Goal: Task Accomplishment & Management: Use online tool/utility

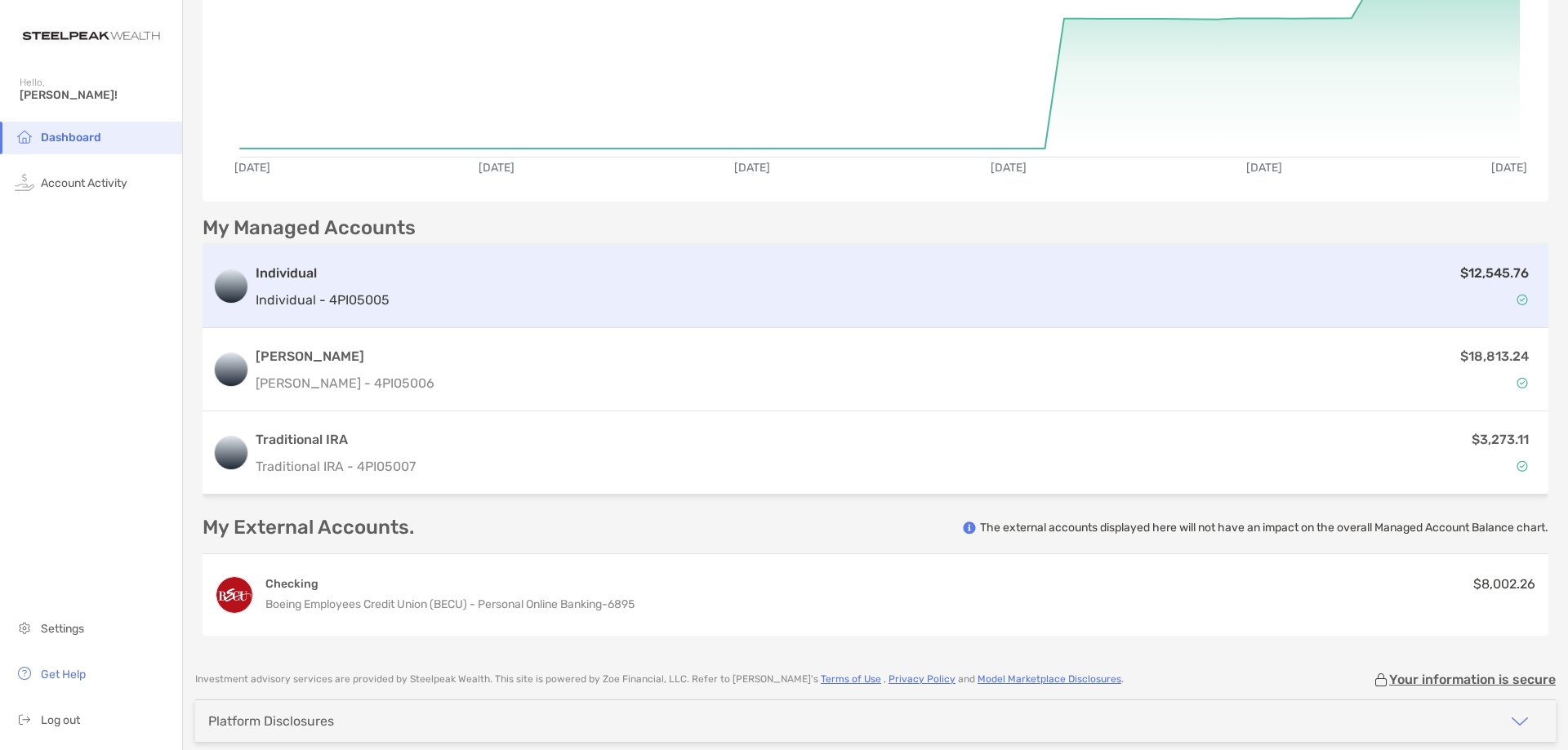
scroll to position [292, 0]
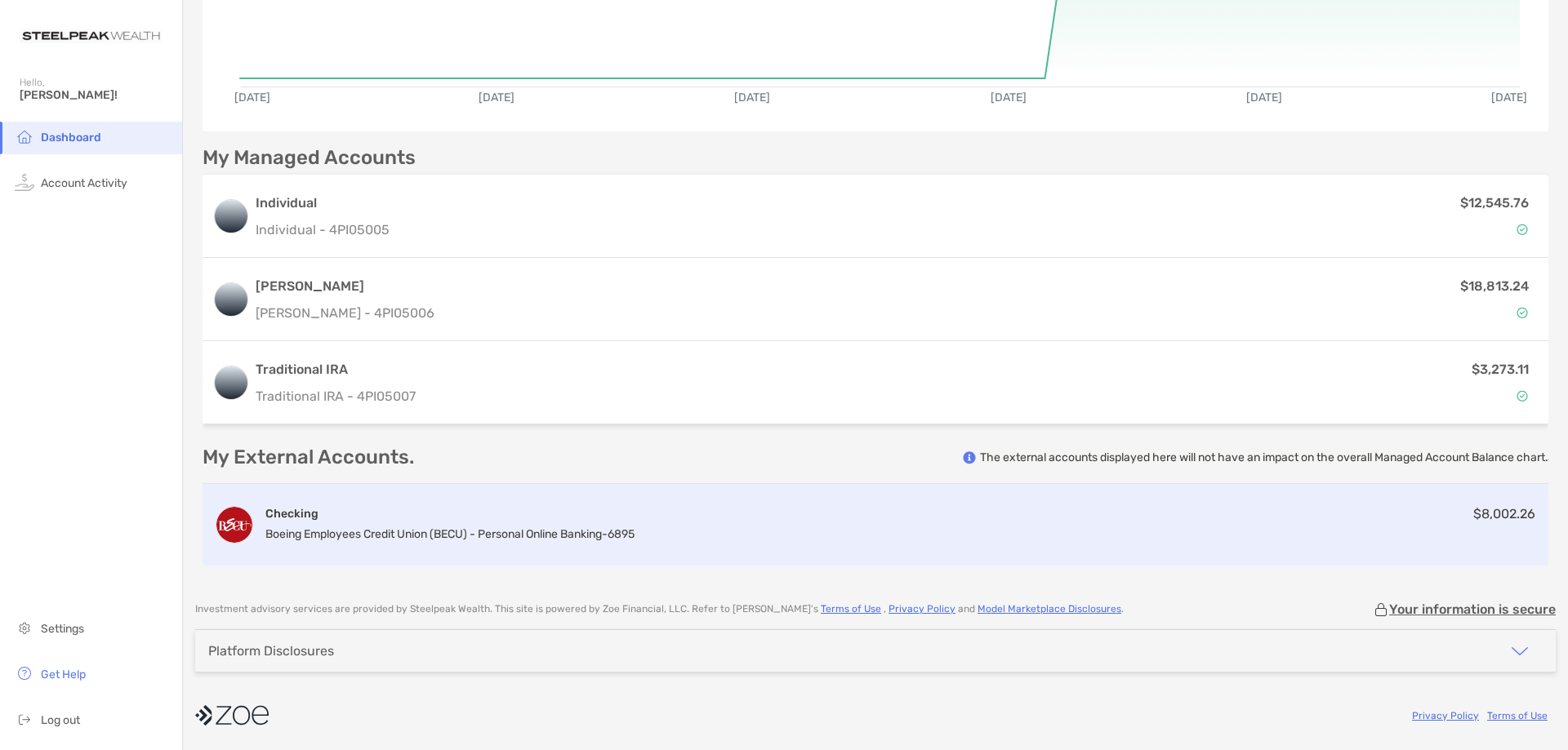
click at [772, 520] on div "Checking Boeing Employees Credit Union (BECU) - Personal Online Banking - 6895 …" at bounding box center [875, 524] width 1346 height 82
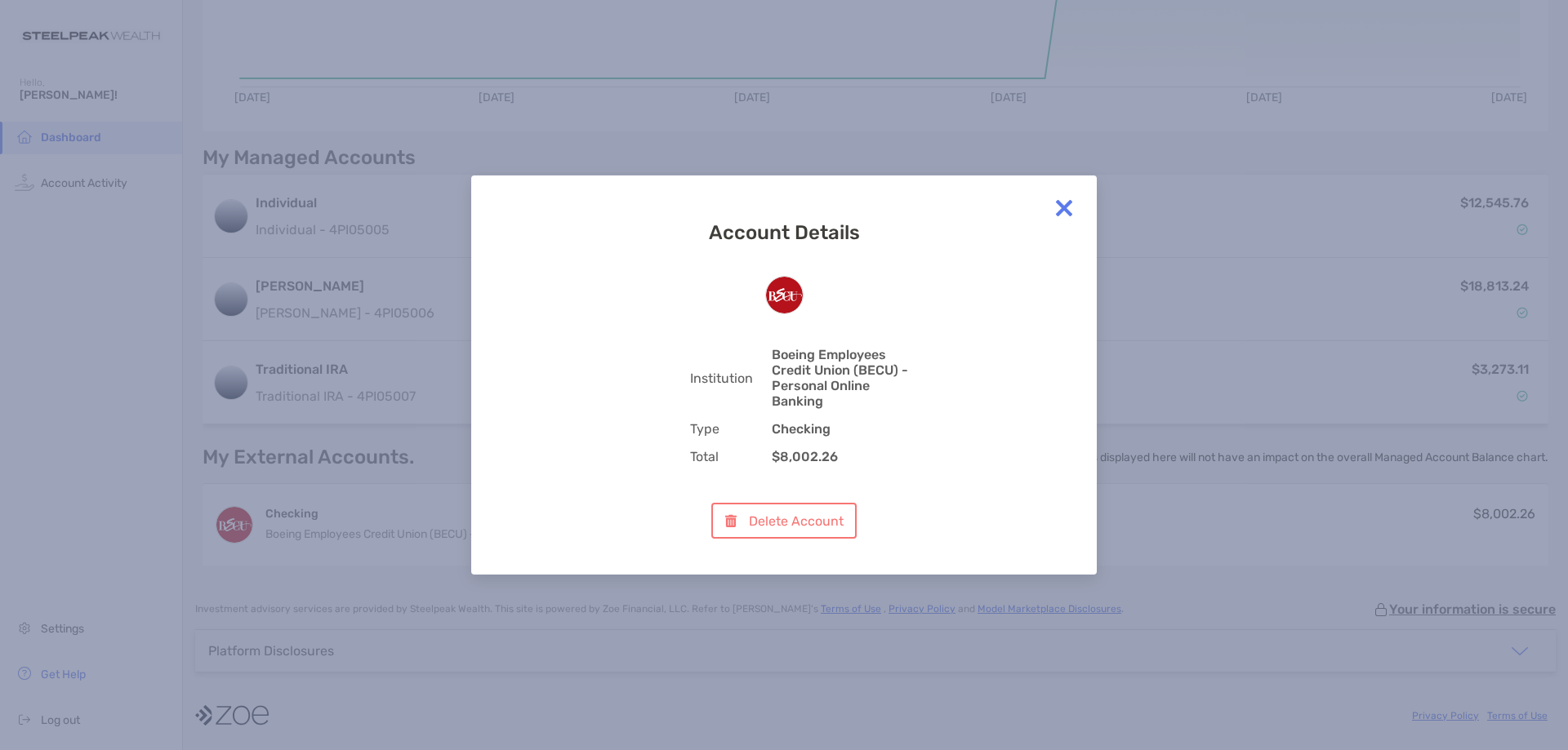
click at [1061, 207] on img at bounding box center [1064, 208] width 33 height 33
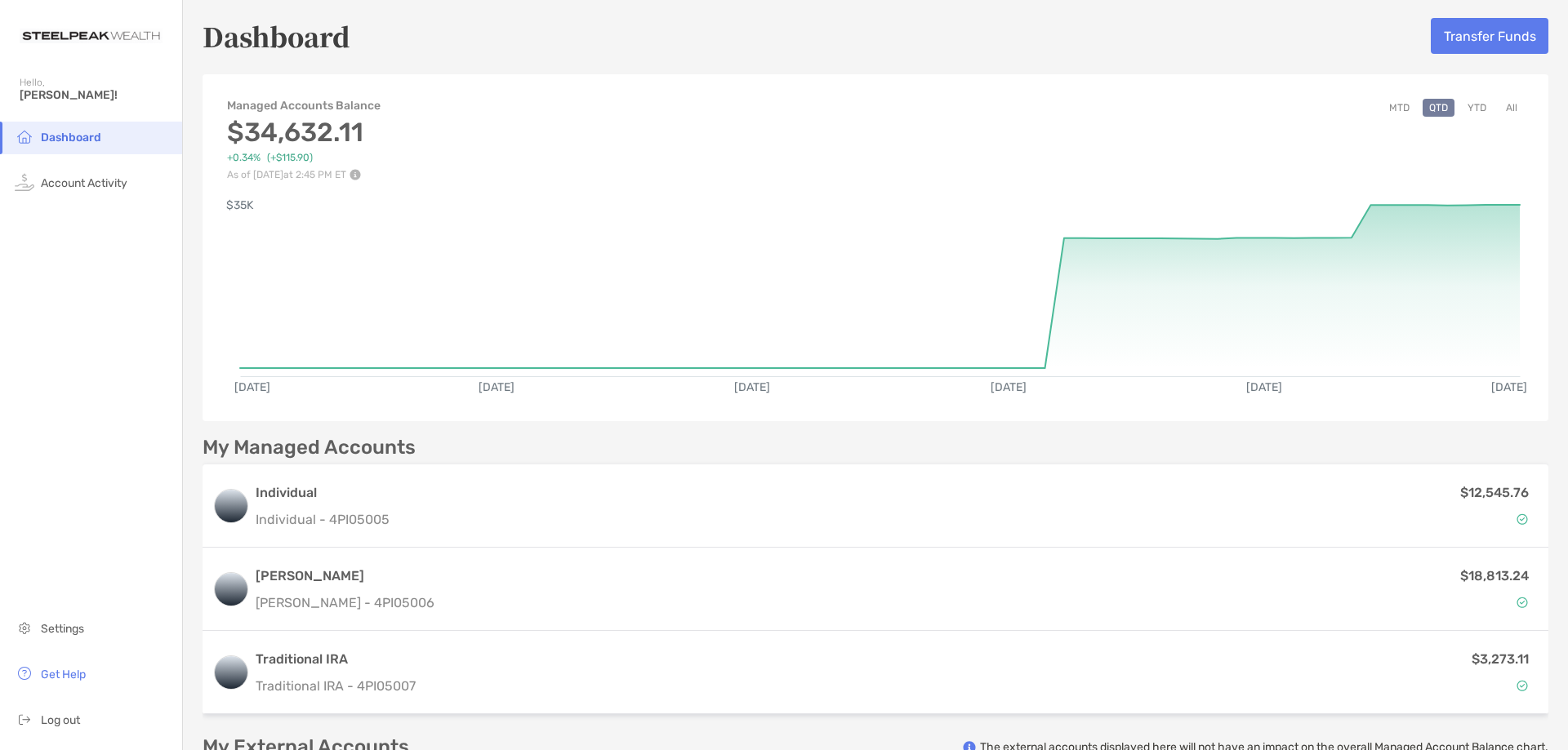
scroll to position [0, 0]
click at [1479, 40] on button "Transfer Funds" at bounding box center [1490, 39] width 118 height 36
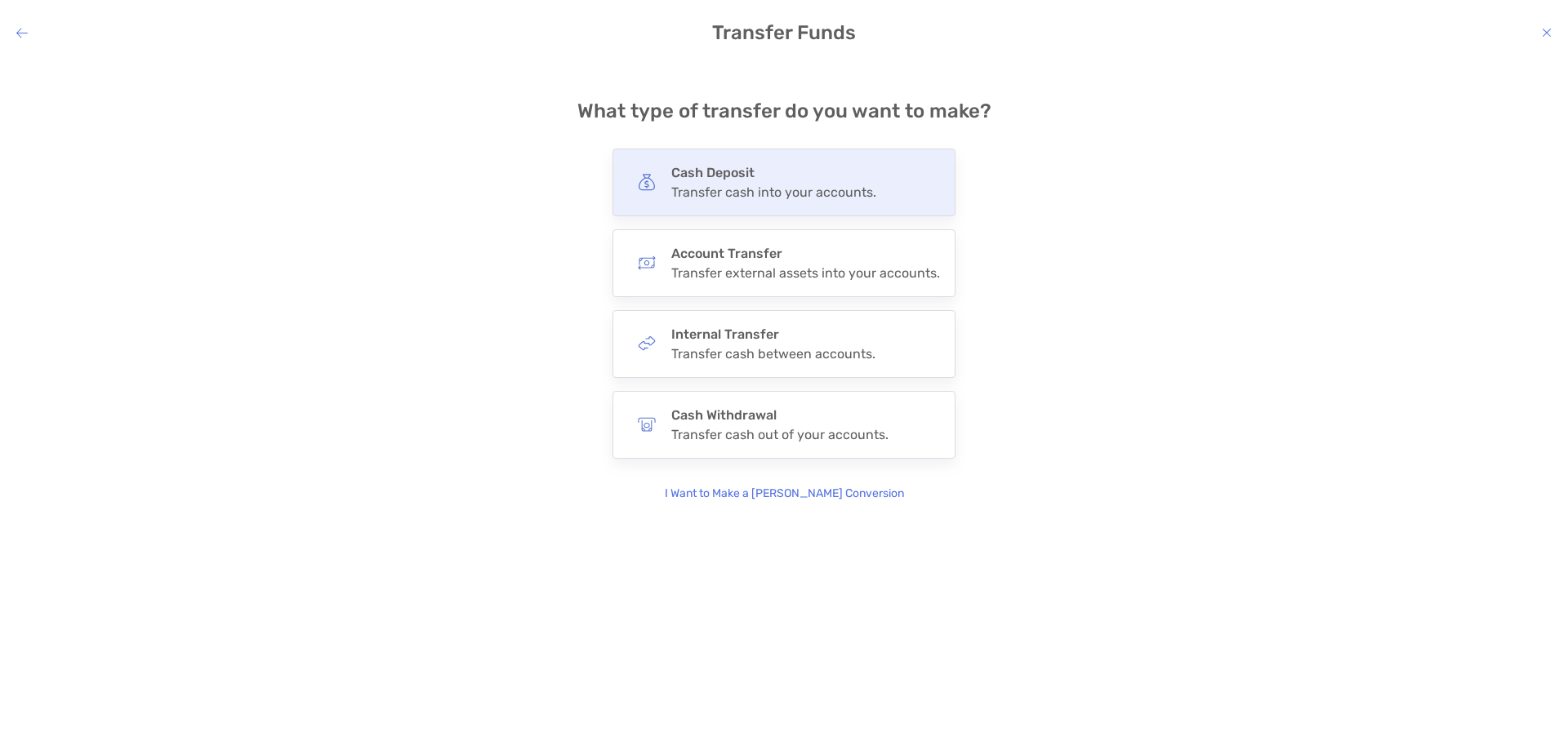
click at [816, 184] on div "Cash Deposit Transfer cash into your accounts." at bounding box center [773, 182] width 205 height 35
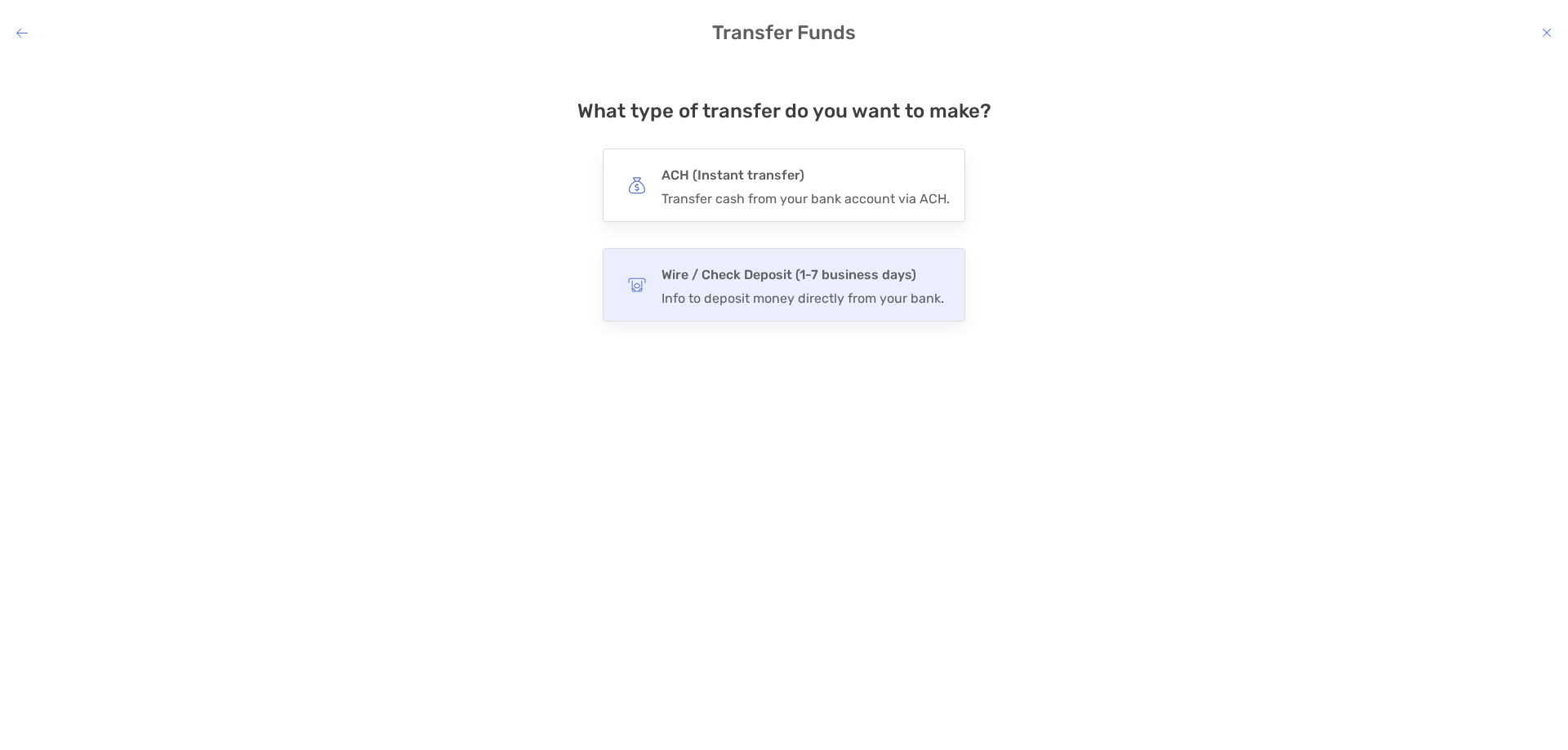
click at [782, 281] on h4 "Wire / Check Deposit (1-7 business days)" at bounding box center [802, 275] width 282 height 23
click at [0, 0] on input "****" at bounding box center [0, 0] width 0 height 0
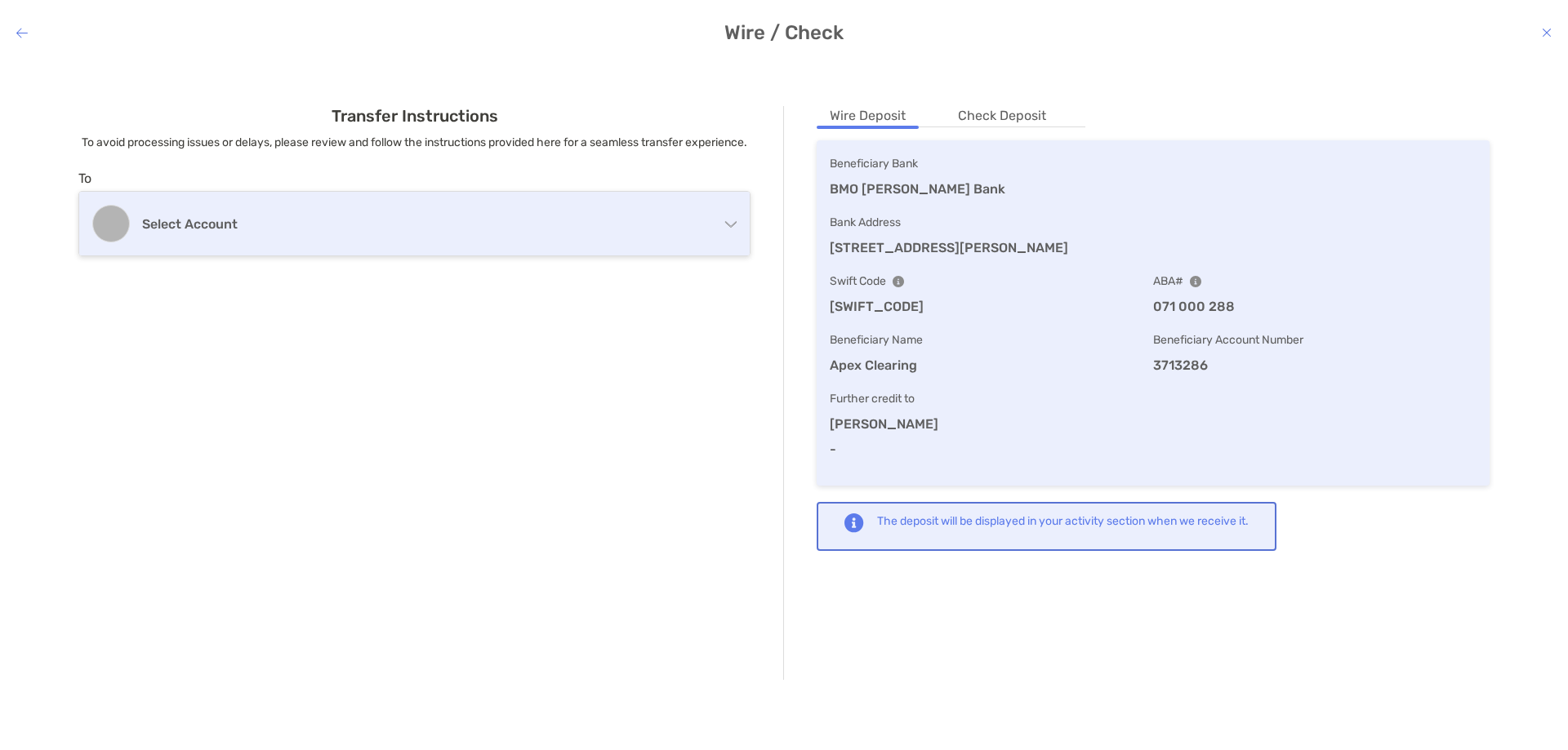
click at [264, 232] on h4 "Select account" at bounding box center [408, 224] width 533 height 16
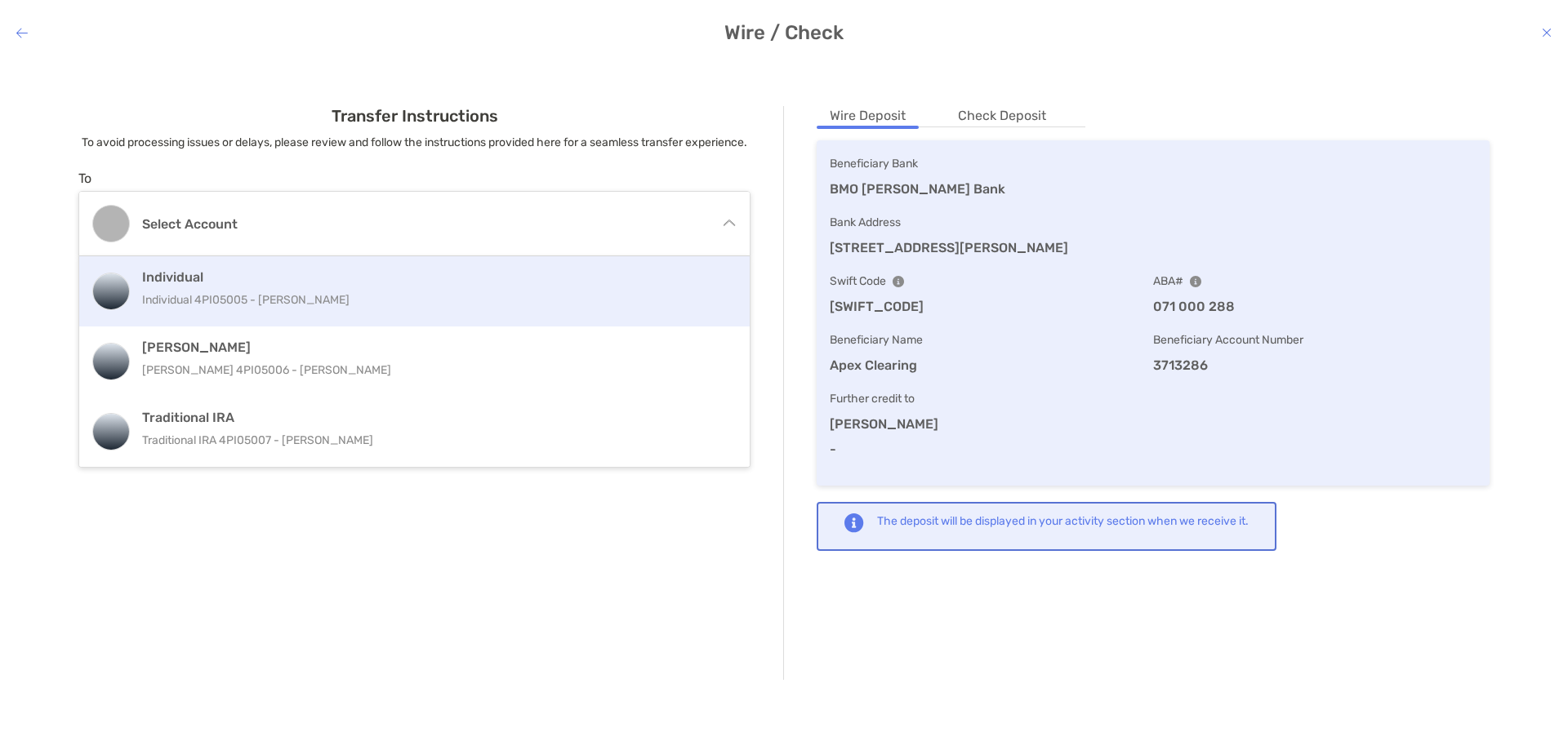
click at [320, 310] on div "Individual Individual 4PI05005 - [PERSON_NAME]" at bounding box center [416, 291] width 548 height 44
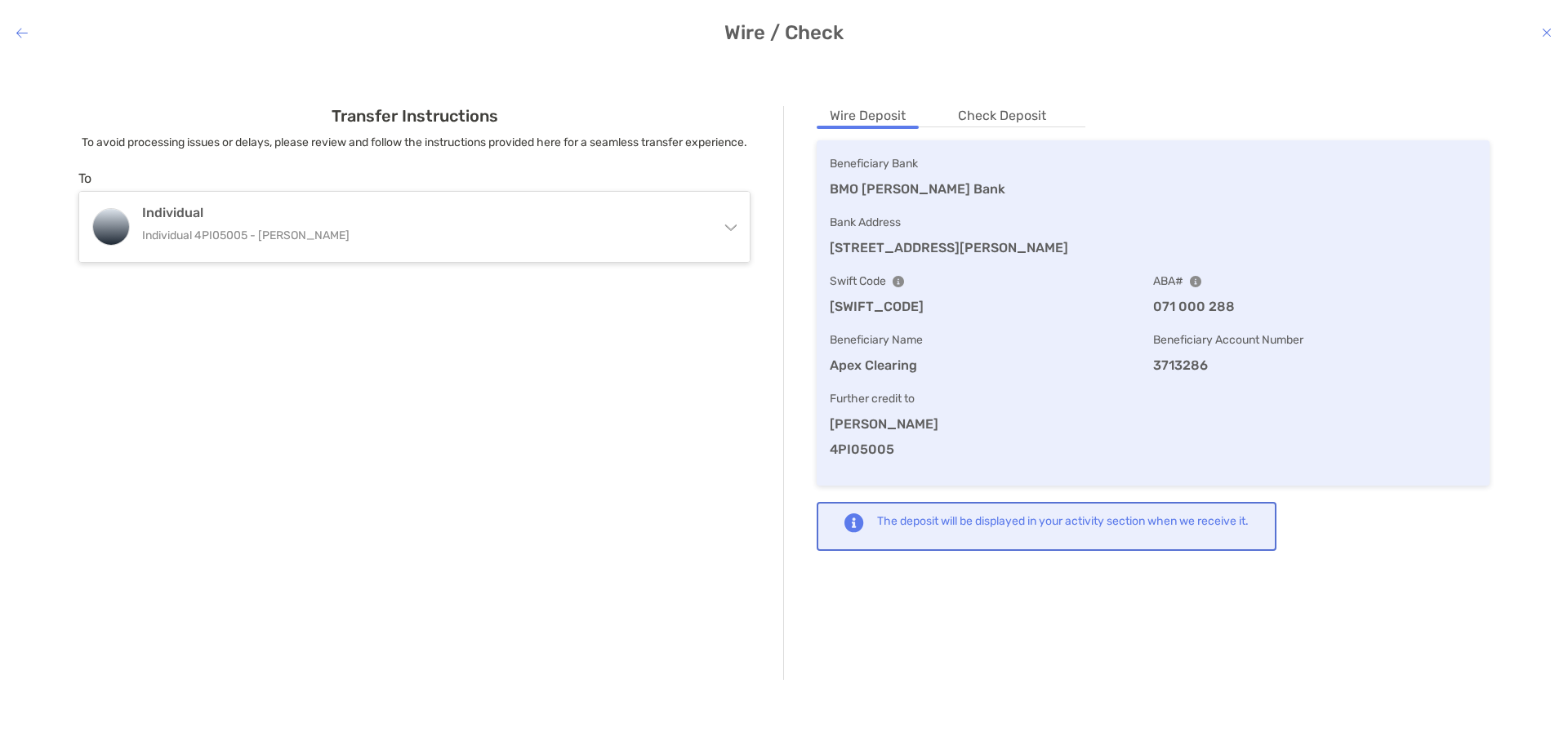
click at [1006, 115] on li "Check Deposit" at bounding box center [1001, 116] width 114 height 21
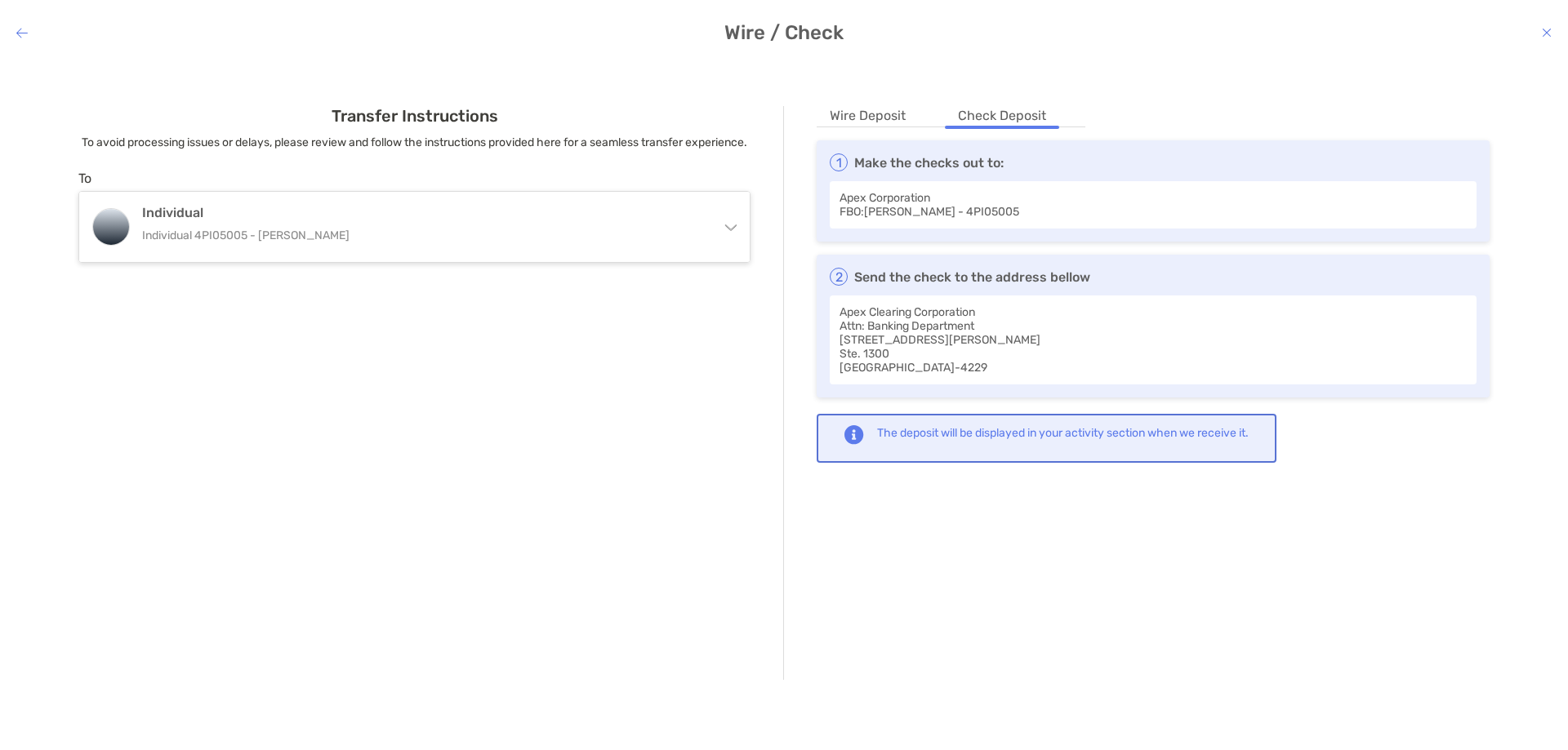
click at [880, 122] on li "Wire Deposit" at bounding box center [868, 116] width 102 height 21
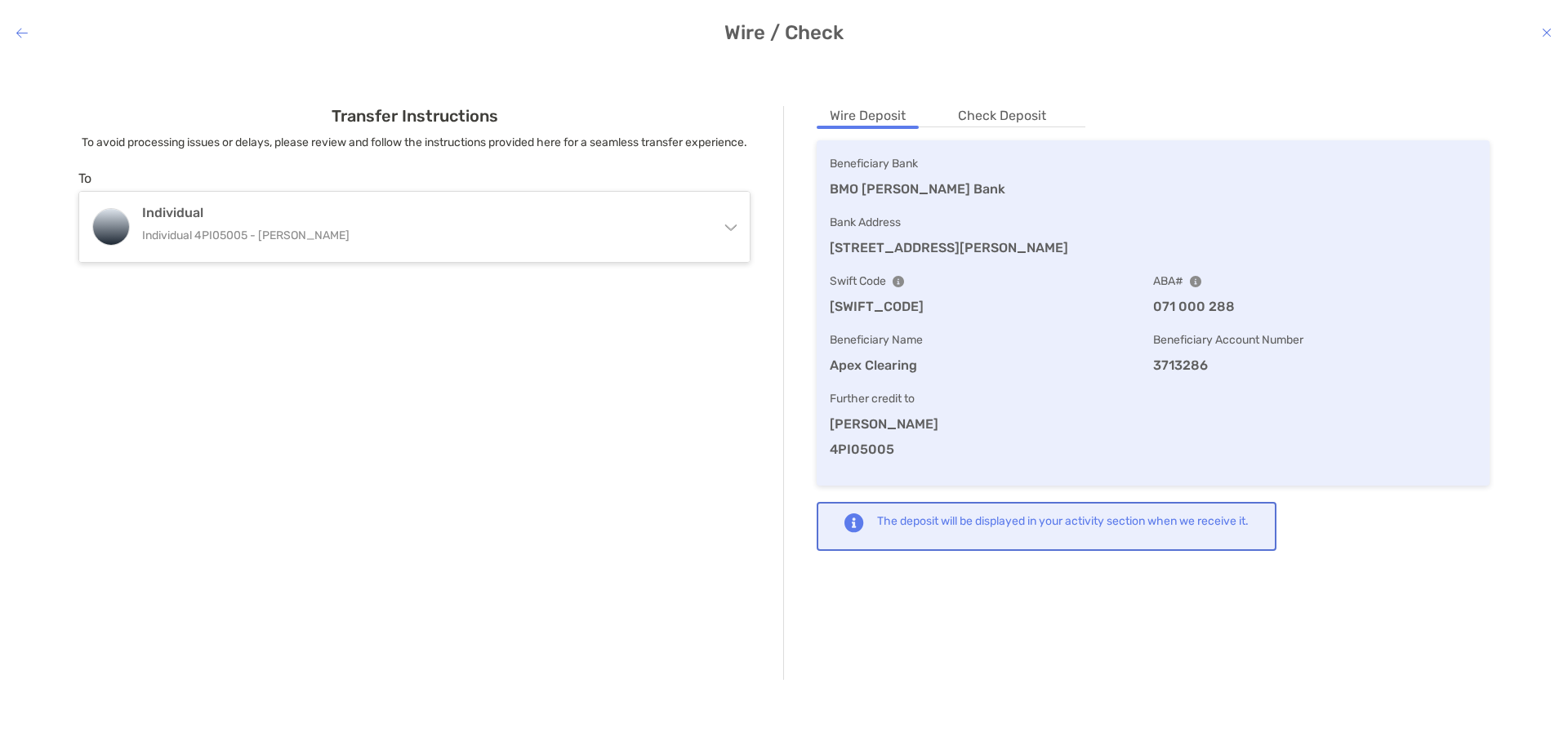
click at [28, 40] on div "Wire / Check" at bounding box center [784, 33] width 1568 height 23
click at [29, 27] on h4 "Wire / Check" at bounding box center [784, 33] width 1568 height 23
drag, startPoint x: 30, startPoint y: 39, endPoint x: 77, endPoint y: 40, distance: 47.0
click at [30, 39] on h4 "Wire / Check" at bounding box center [784, 33] width 1568 height 23
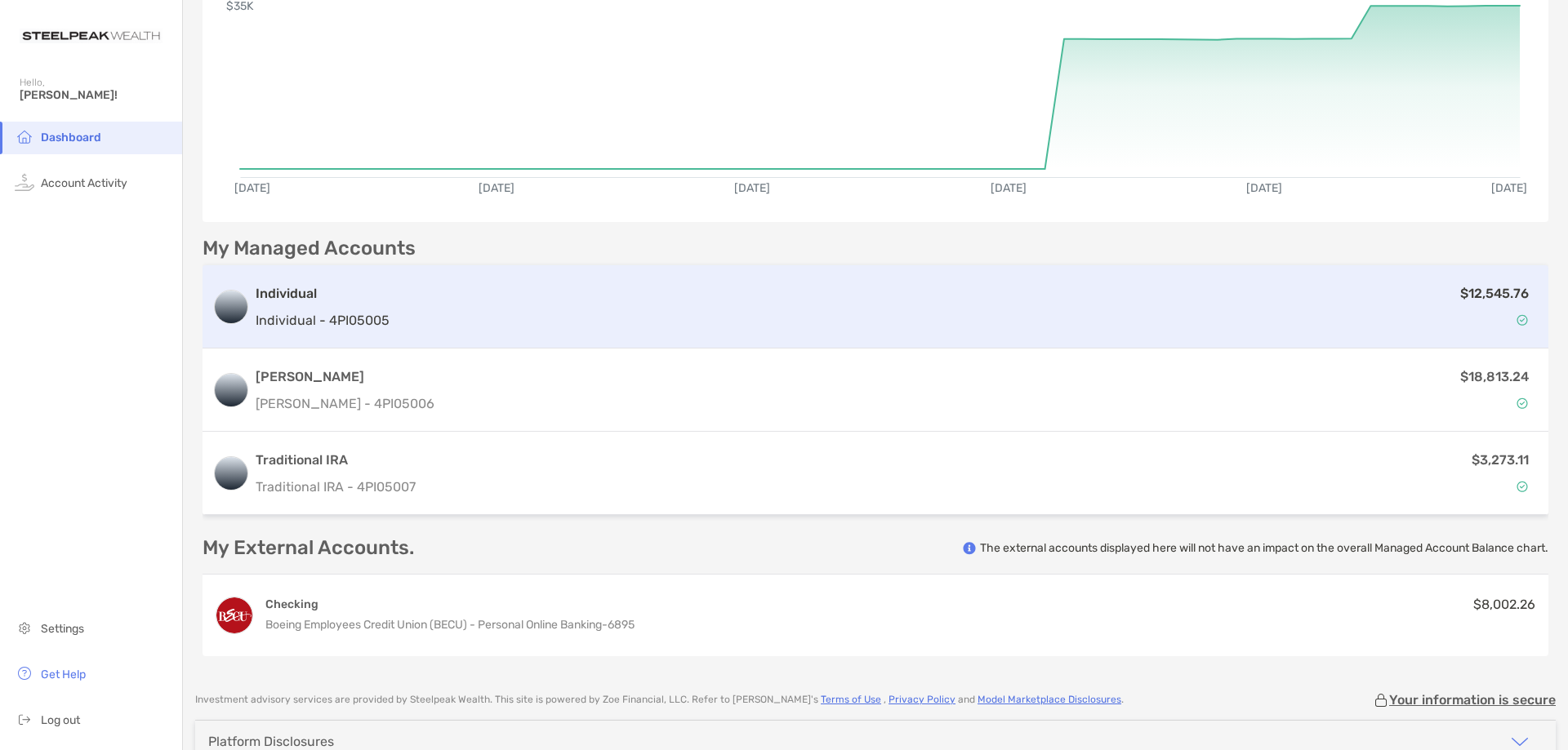
scroll to position [199, 0]
click at [869, 319] on div "$12,545.76" at bounding box center [967, 310] width 1142 height 48
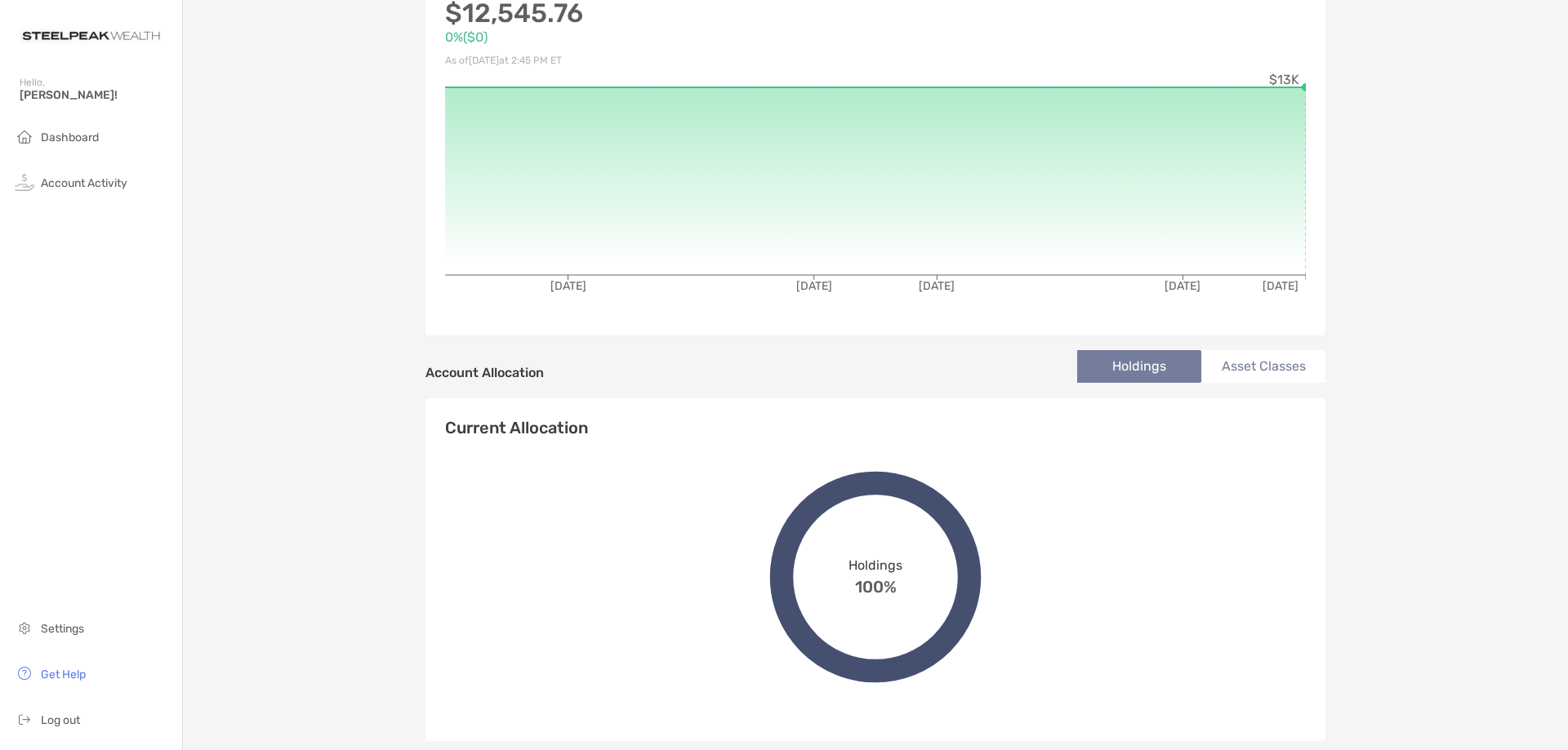
scroll to position [93, 0]
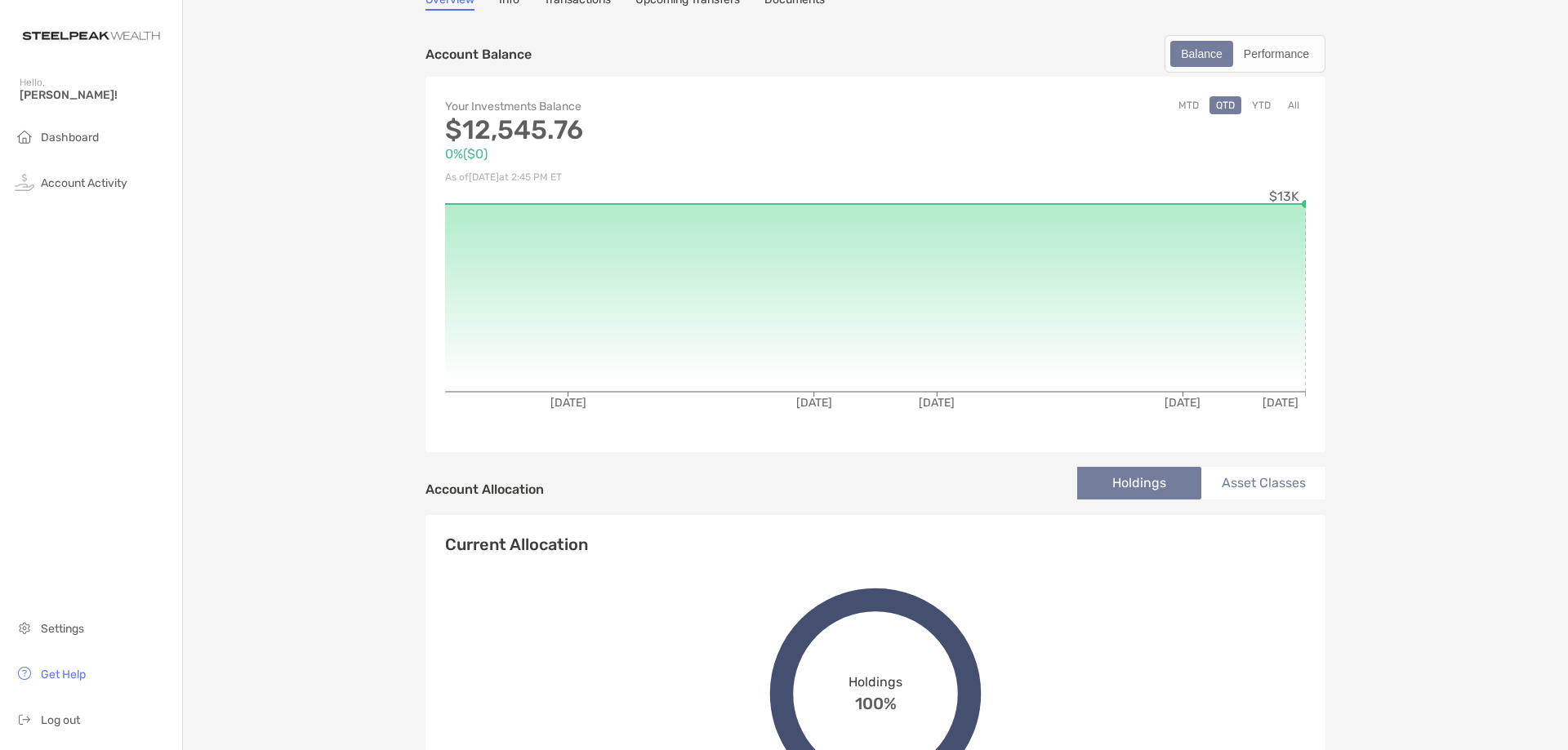
click at [1267, 486] on li "Asset Classes" at bounding box center [1263, 483] width 124 height 33
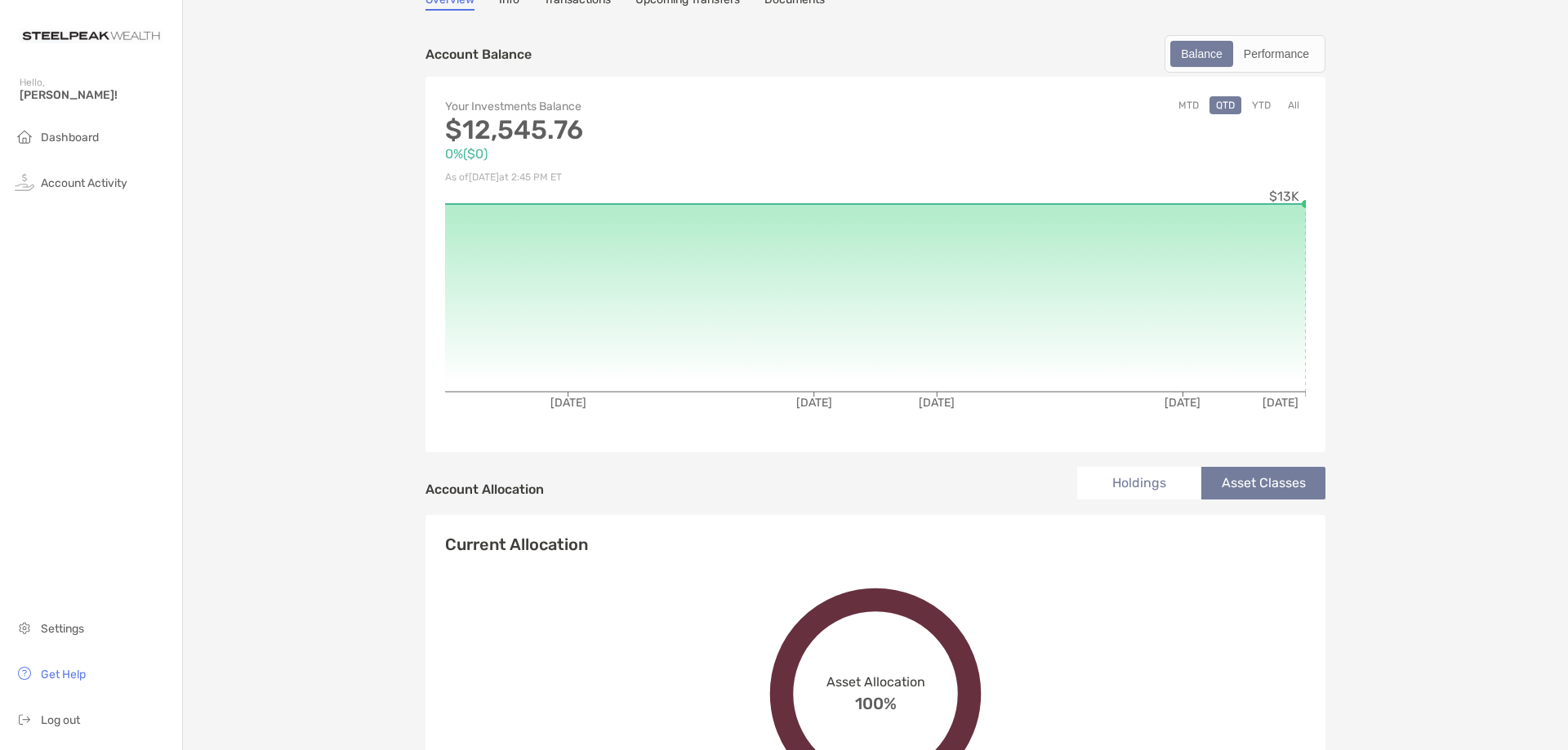
click at [1165, 482] on li "Holdings" at bounding box center [1139, 483] width 124 height 33
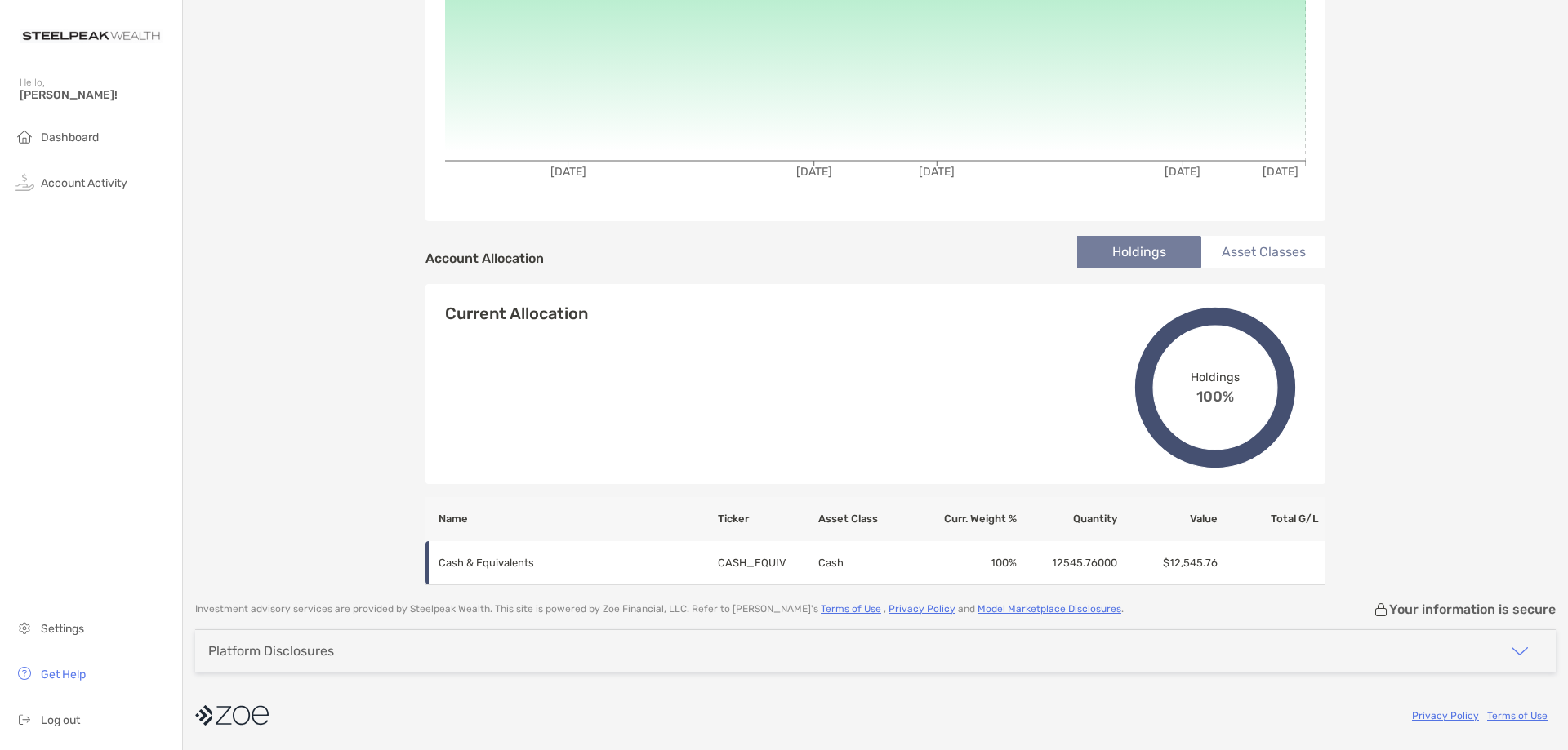
scroll to position [324, 0]
click at [1260, 257] on li "Asset Classes" at bounding box center [1263, 253] width 124 height 33
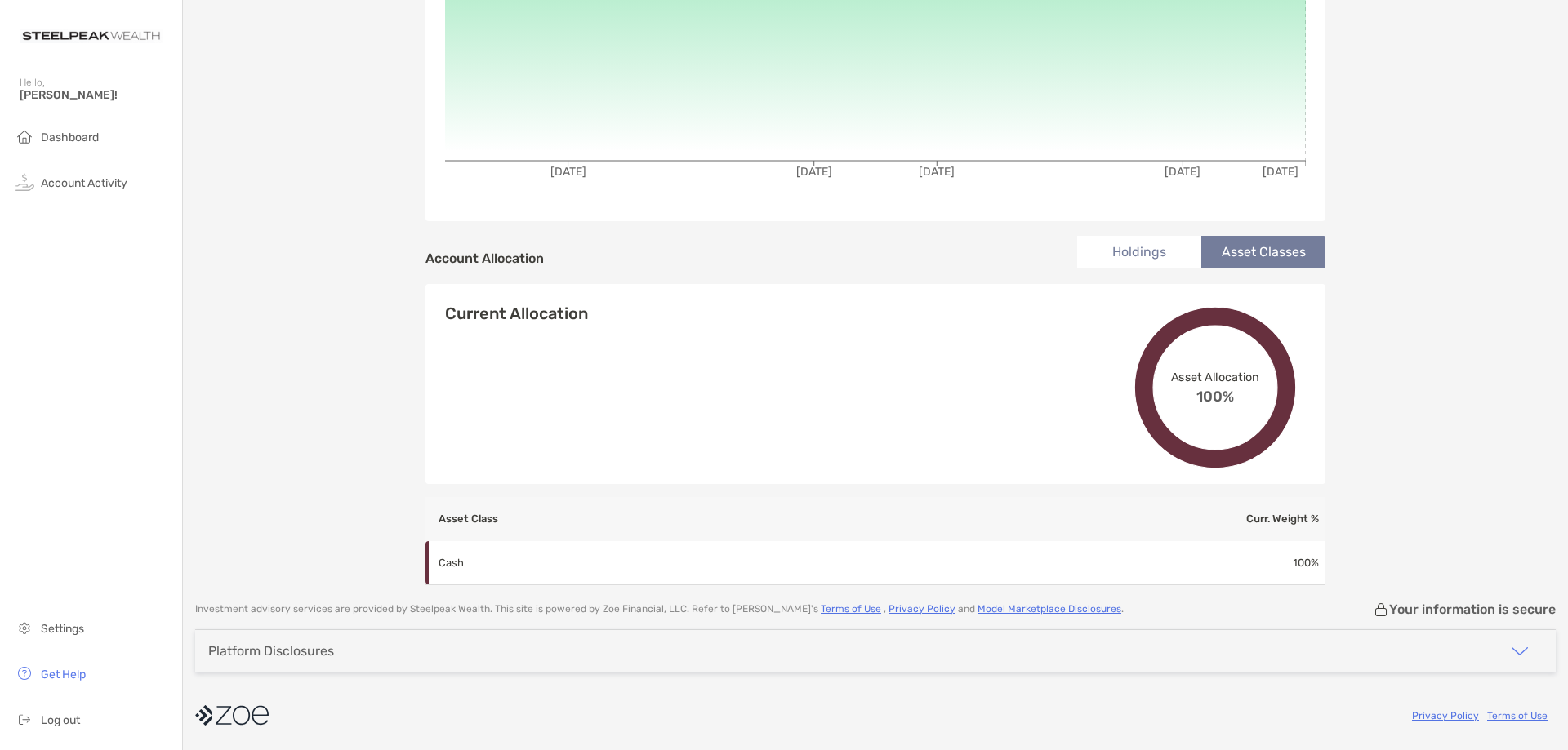
click at [1142, 258] on li "Holdings" at bounding box center [1139, 253] width 124 height 33
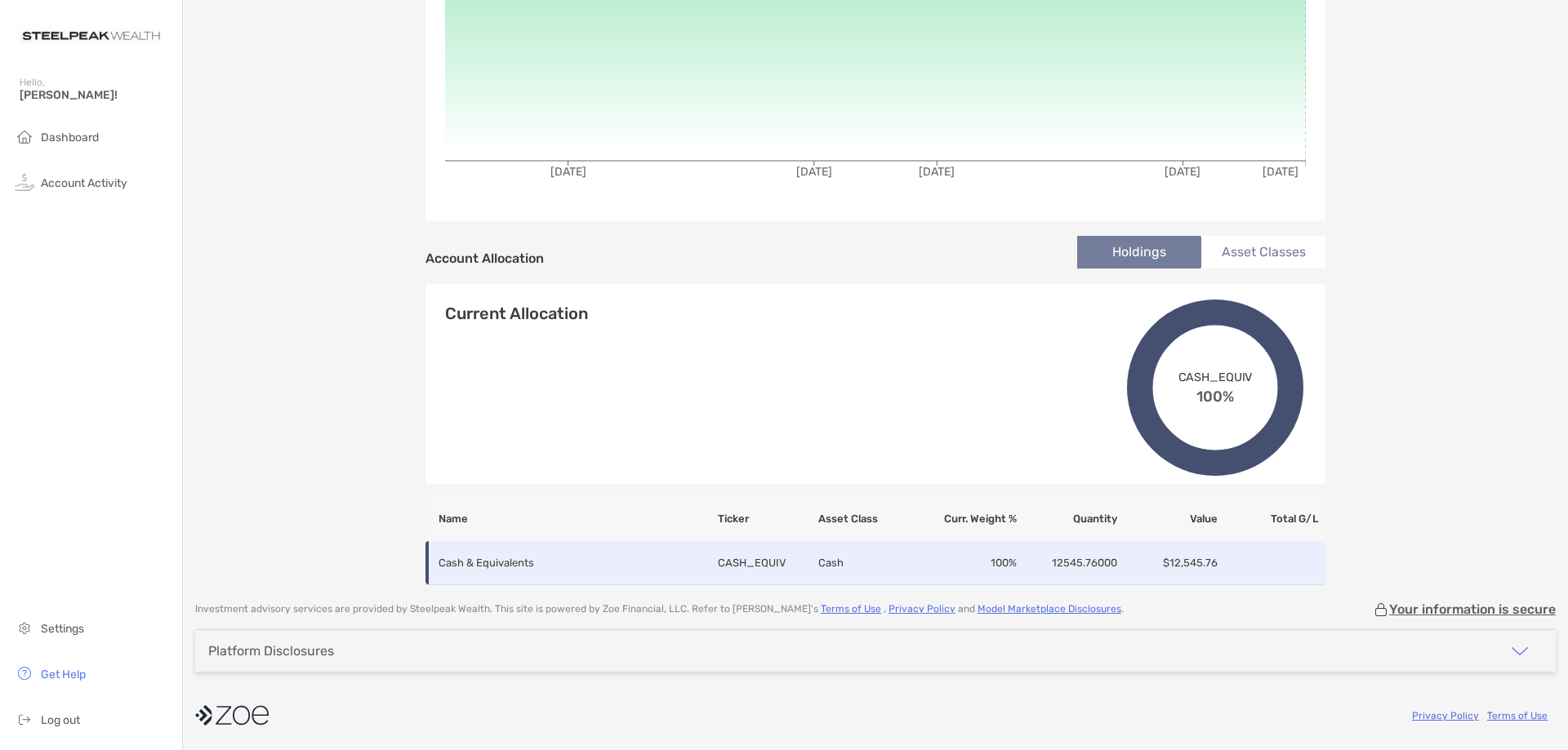
click at [871, 565] on td "Cash" at bounding box center [868, 564] width 100 height 44
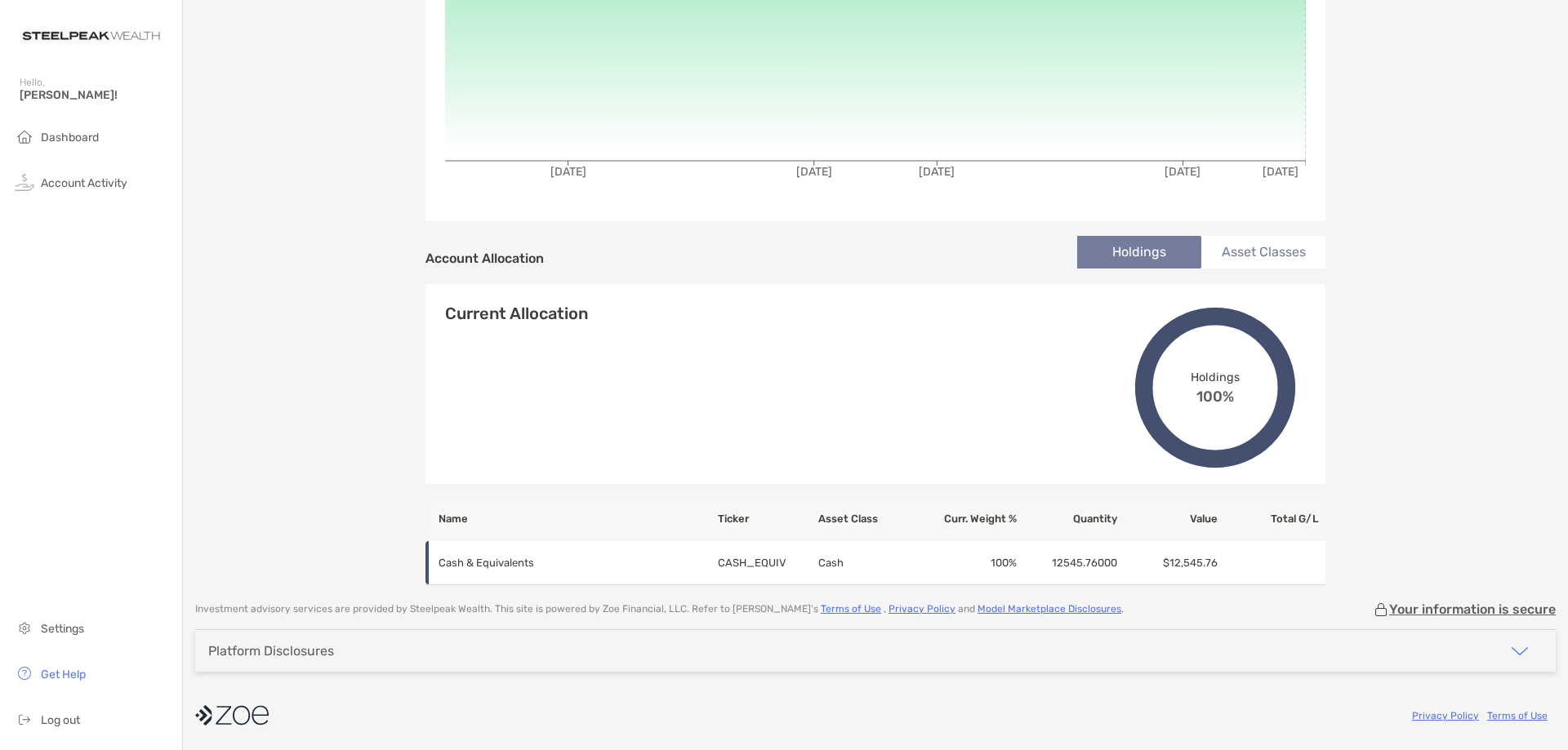
scroll to position [0, 0]
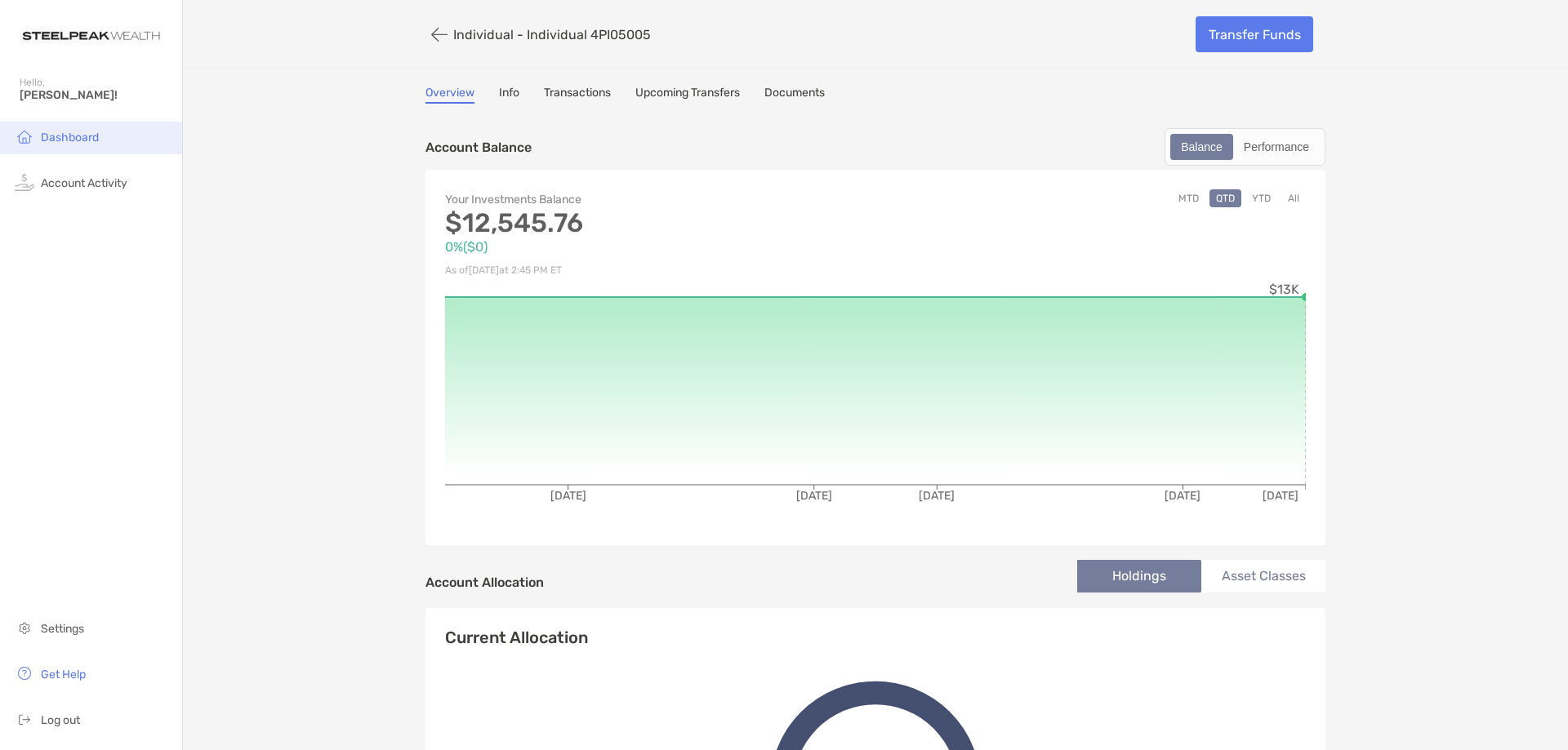
click at [72, 147] on li "Dashboard" at bounding box center [91, 138] width 182 height 33
